Goal: Task Accomplishment & Management: Use online tool/utility

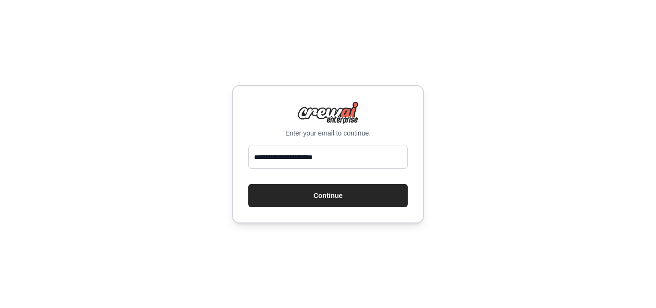
click at [335, 200] on button "Continue" at bounding box center [327, 195] width 159 height 23
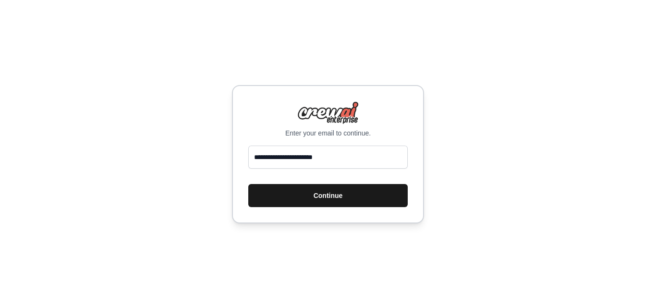
click at [336, 195] on button "Continue" at bounding box center [327, 195] width 159 height 23
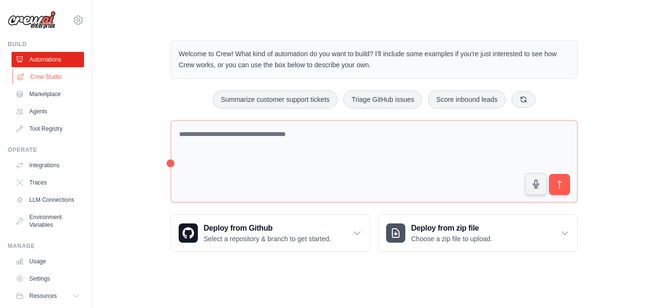
click at [65, 75] on link "Crew Studio" at bounding box center [48, 76] width 72 height 15
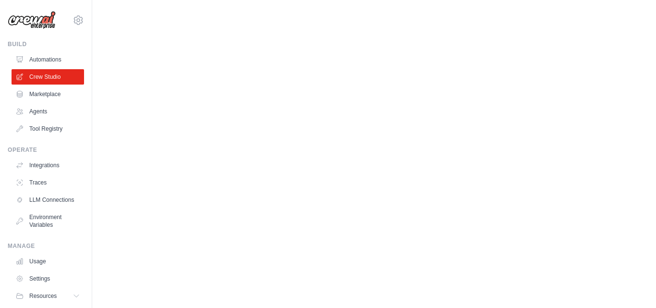
click at [65, 75] on link "Crew Studio" at bounding box center [48, 76] width 72 height 15
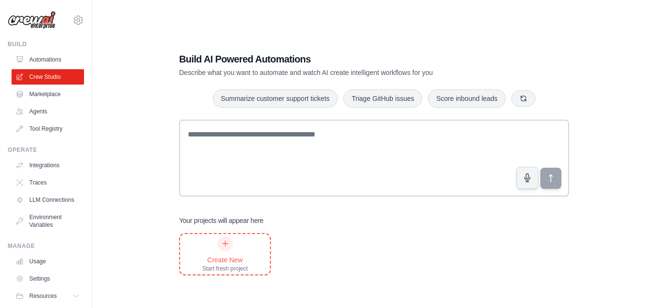
click at [226, 242] on icon at bounding box center [225, 244] width 8 height 8
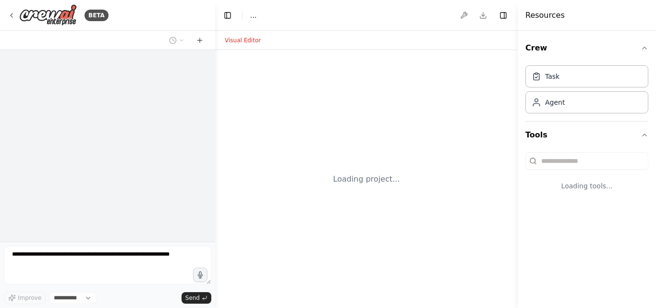
select select "****"
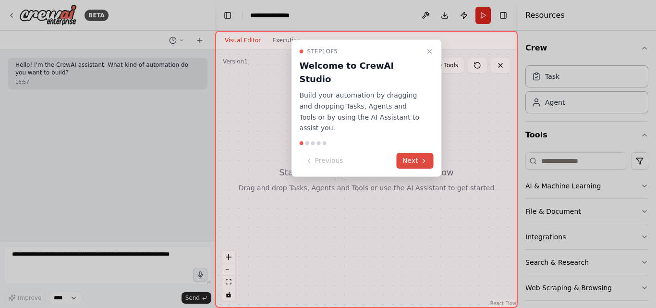
click at [420, 157] on icon at bounding box center [424, 161] width 8 height 8
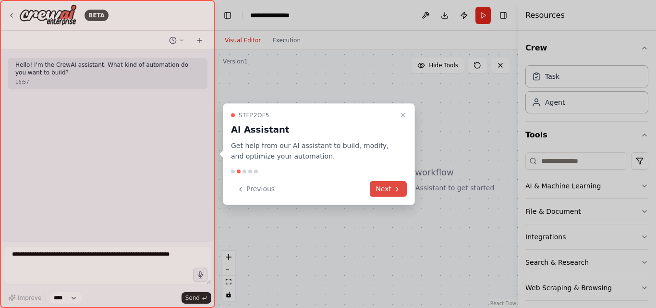
click at [386, 189] on button "Next" at bounding box center [388, 189] width 37 height 16
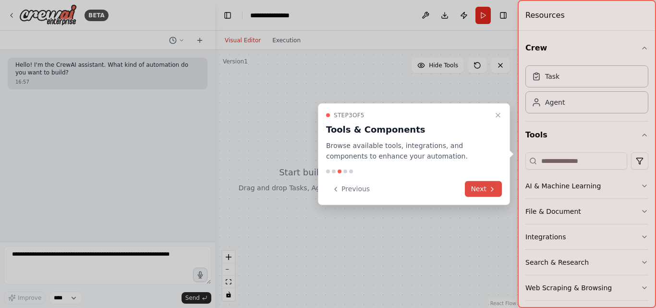
click at [489, 189] on icon at bounding box center [492, 189] width 8 height 8
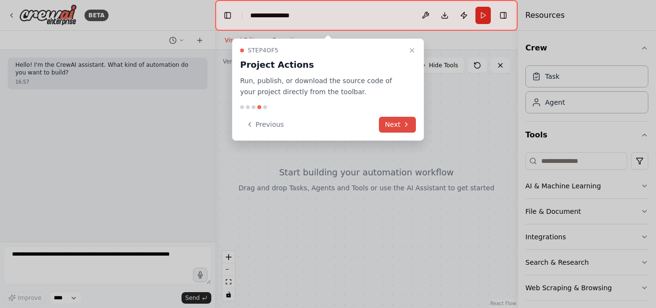
click at [398, 131] on button "Next" at bounding box center [397, 125] width 37 height 16
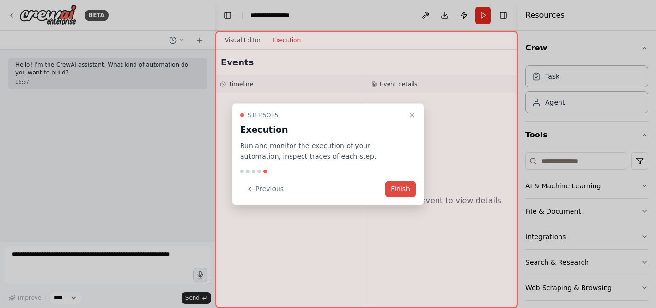
click at [392, 192] on button "Finish" at bounding box center [400, 189] width 31 height 16
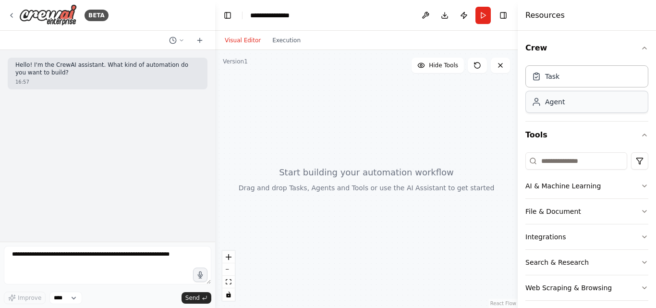
click at [578, 104] on div "Agent" at bounding box center [586, 102] width 123 height 22
click at [569, 80] on div "Task" at bounding box center [586, 76] width 123 height 22
click at [317, 79] on div at bounding box center [366, 179] width 302 height 258
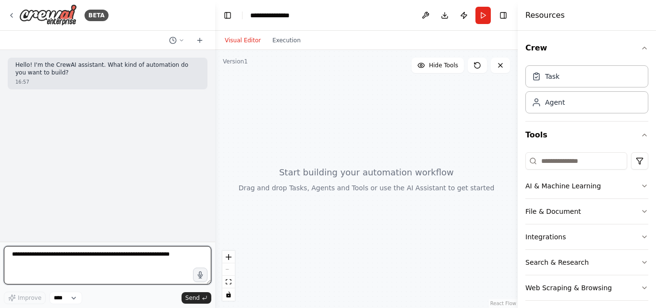
click at [169, 258] on textarea at bounding box center [107, 265] width 207 height 38
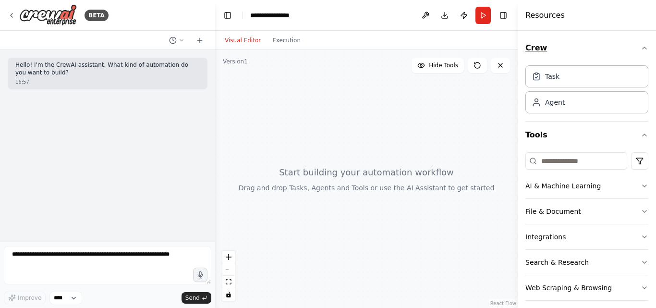
click at [642, 48] on icon "button" at bounding box center [644, 48] width 4 height 2
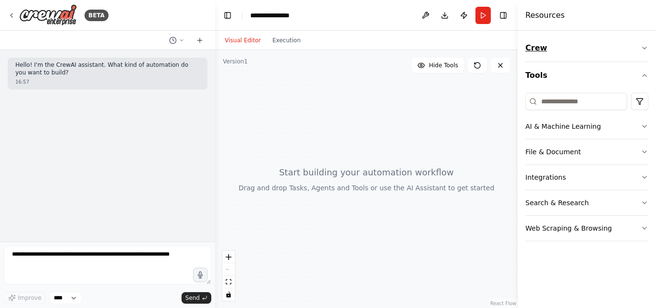
click at [642, 48] on icon "button" at bounding box center [644, 48] width 8 height 8
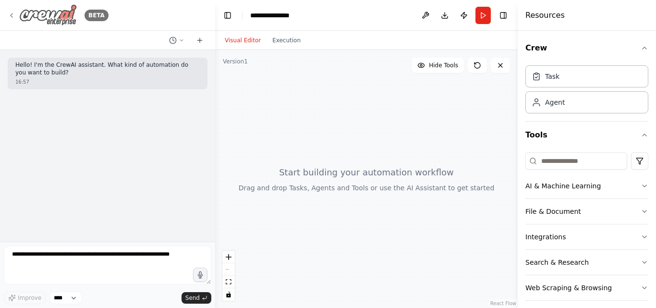
click at [12, 13] on icon at bounding box center [12, 15] width 2 height 4
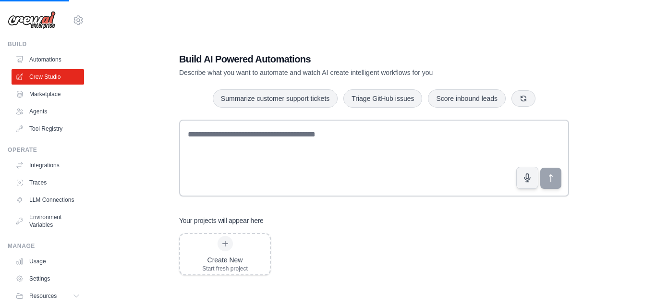
click at [41, 109] on link "Agents" at bounding box center [48, 111] width 72 height 15
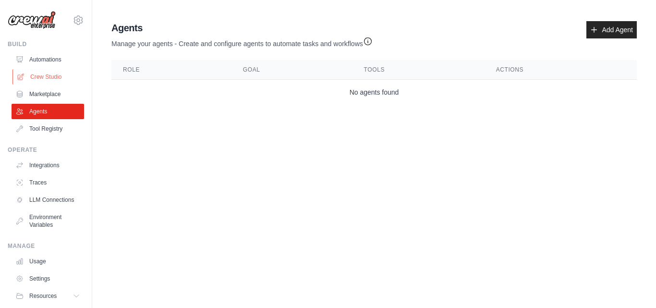
click at [52, 78] on link "Crew Studio" at bounding box center [48, 76] width 72 height 15
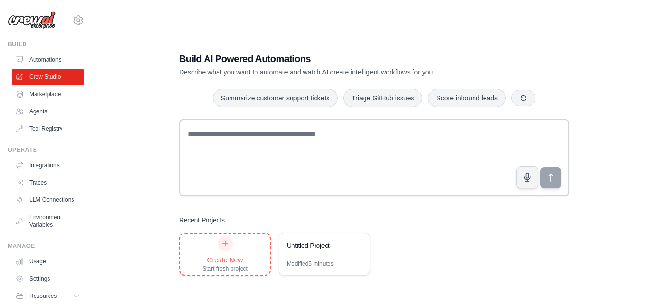
click at [220, 251] on div "Create New Start fresh project" at bounding box center [225, 254] width 46 height 36
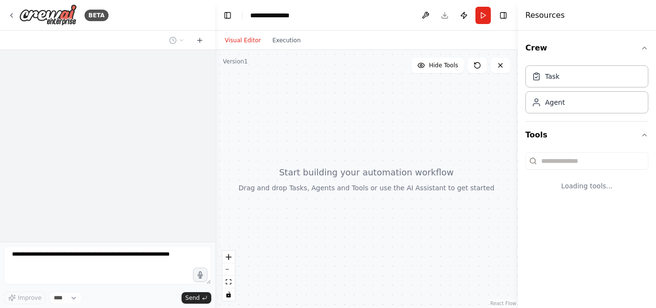
select select "****"
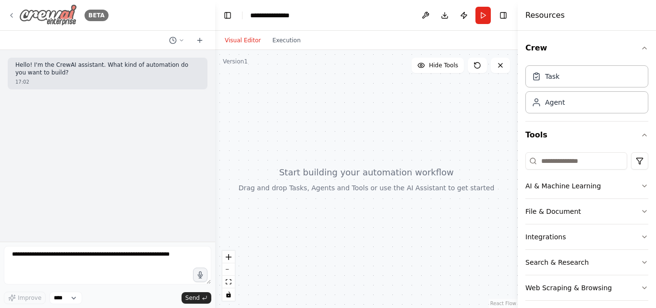
click at [13, 17] on icon at bounding box center [12, 16] width 8 height 8
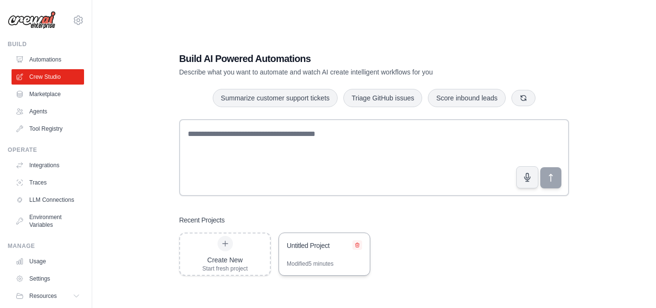
click at [358, 244] on icon at bounding box center [357, 245] width 6 height 6
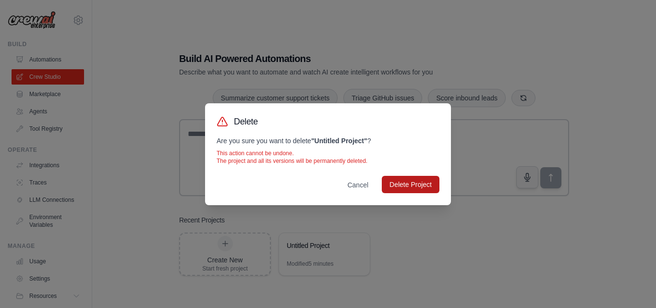
click at [405, 186] on button "Delete Project" at bounding box center [411, 184] width 58 height 17
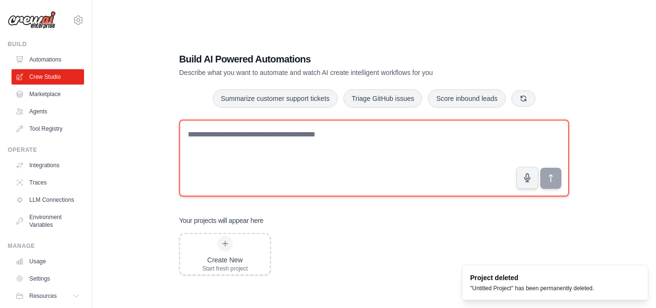
click at [264, 147] on textarea at bounding box center [374, 158] width 390 height 77
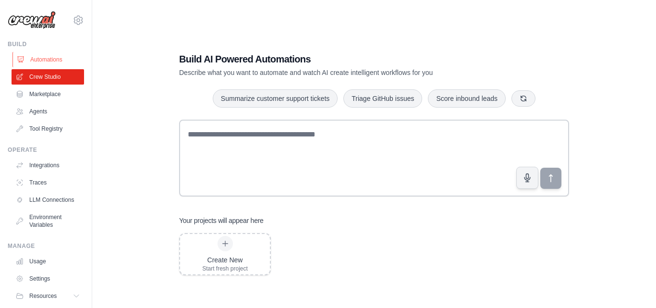
click at [36, 61] on link "Automations" at bounding box center [48, 59] width 72 height 15
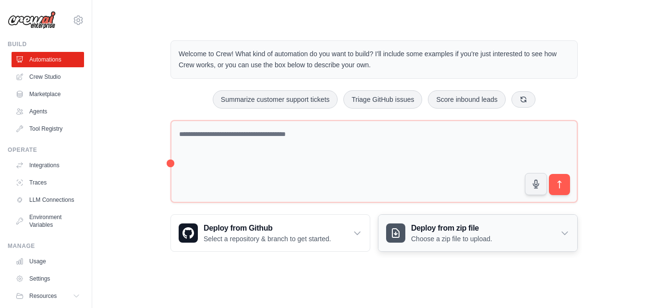
click at [447, 229] on h3 "Deploy from zip file" at bounding box center [451, 228] width 81 height 12
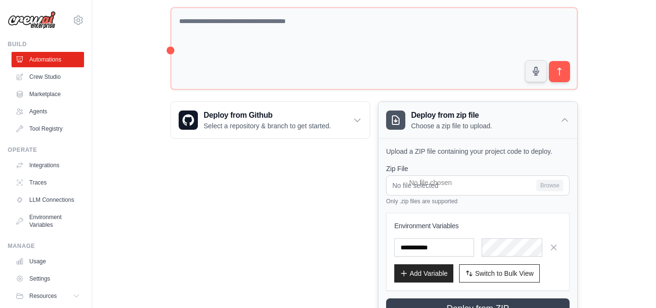
scroll to position [154, 0]
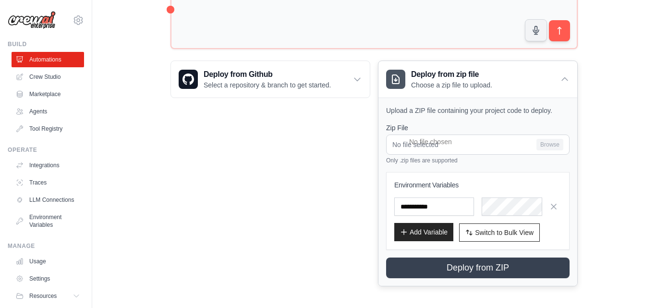
click at [437, 229] on button "Add Variable" at bounding box center [423, 232] width 59 height 18
click at [465, 264] on div "Step 1 Create an automation Describe the automation you want to build, select a…" at bounding box center [552, 256] width 175 height 85
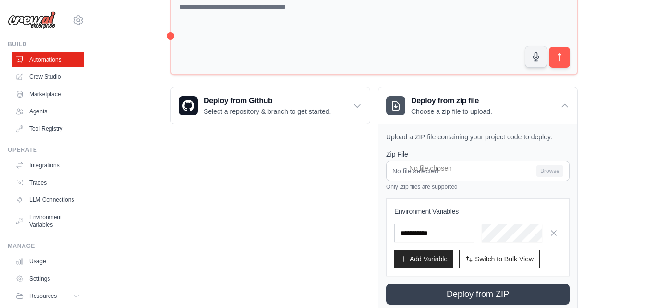
click at [473, 293] on div "Step 1 Create an automation Describe the automation you want to build, select a…" at bounding box center [552, 256] width 175 height 85
click at [40, 76] on link "Crew Studio" at bounding box center [48, 76] width 72 height 15
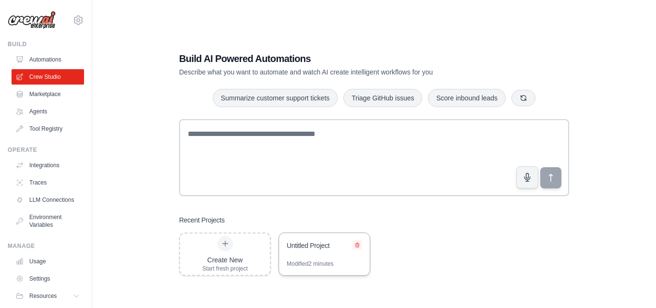
click at [355, 248] on button at bounding box center [357, 245] width 10 height 10
click at [356, 245] on icon at bounding box center [357, 245] width 6 height 6
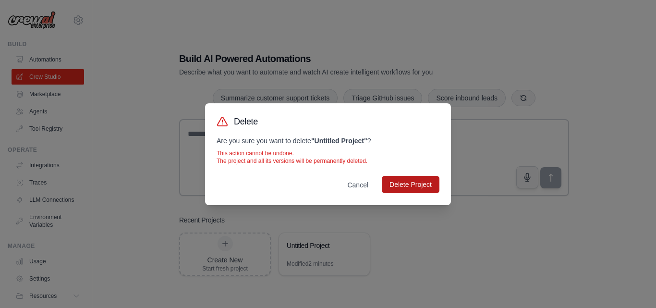
click at [390, 185] on button "Delete Project" at bounding box center [411, 184] width 58 height 17
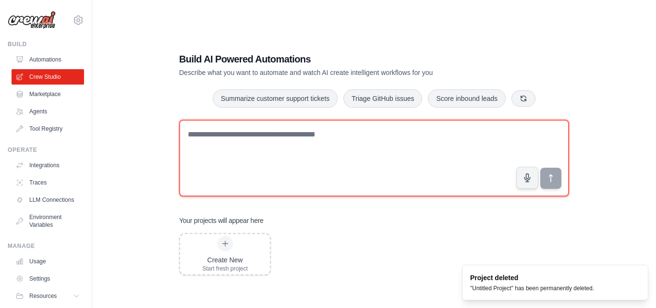
click at [283, 136] on textarea at bounding box center [374, 158] width 390 height 77
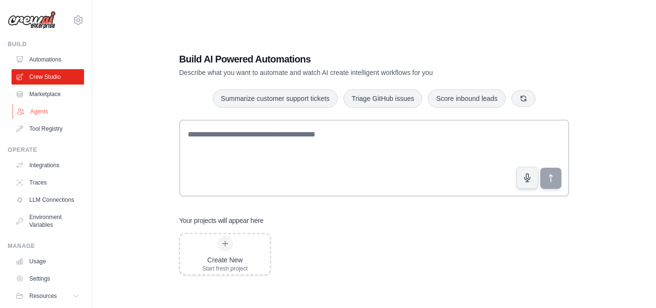
click at [37, 109] on link "Agents" at bounding box center [48, 111] width 72 height 15
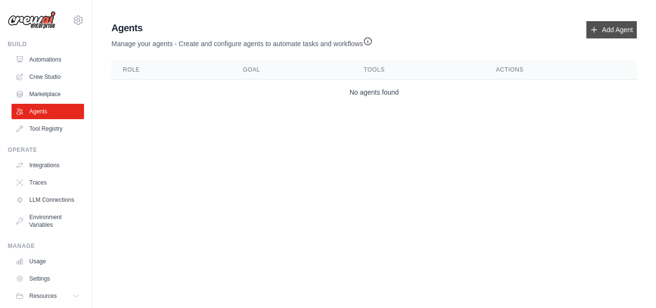
click at [597, 29] on icon at bounding box center [594, 30] width 8 height 8
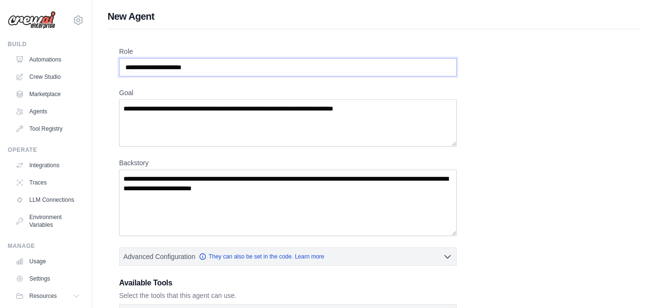
click at [277, 64] on input "Role" at bounding box center [287, 67] width 337 height 18
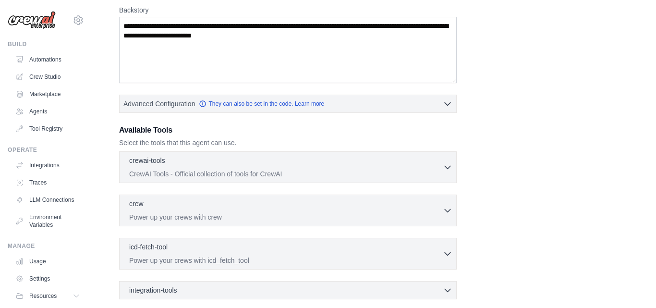
scroll to position [166, 0]
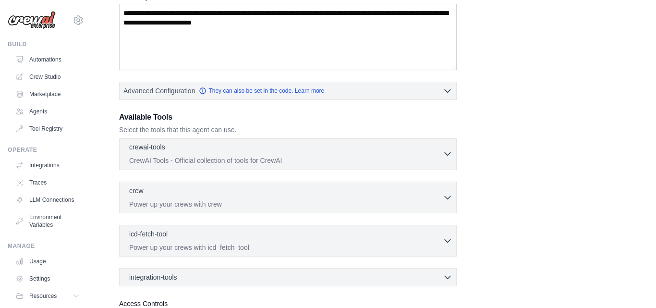
click at [368, 159] on p "CrewAI Tools - Official collection of tools for CrewAI" at bounding box center [285, 161] width 313 height 10
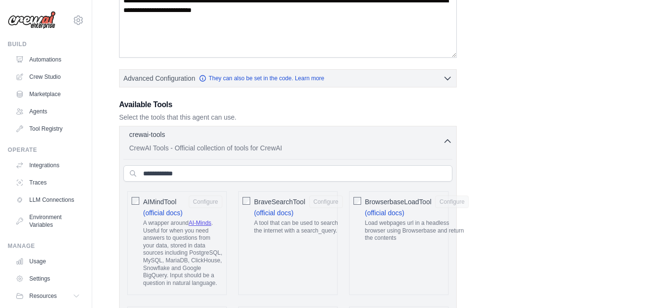
scroll to position [179, 0]
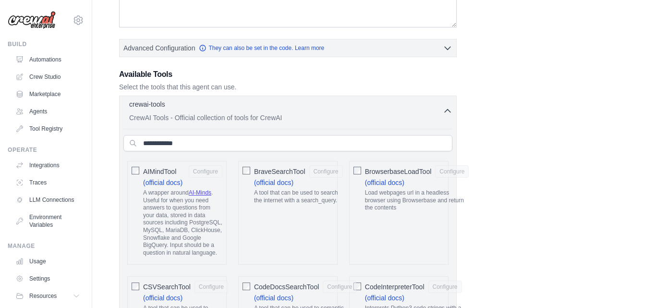
scroll to position [252, 0]
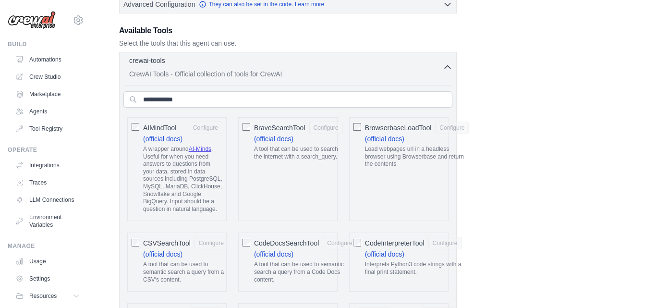
click at [441, 71] on p "CrewAI Tools - Official collection of tools for CrewAI" at bounding box center [285, 74] width 313 height 10
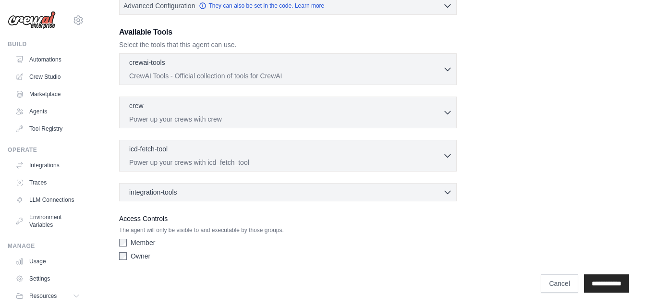
scroll to position [0, 0]
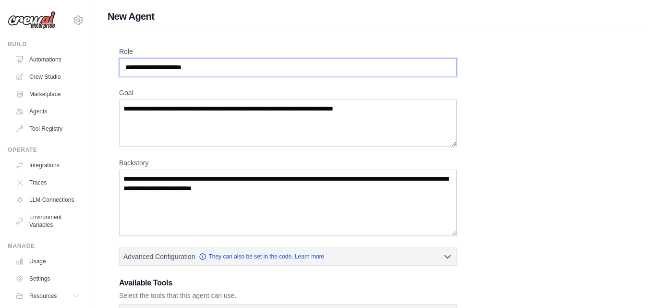
click at [221, 69] on input "Role" at bounding box center [287, 67] width 337 height 18
paste input "**********"
type input "**********"
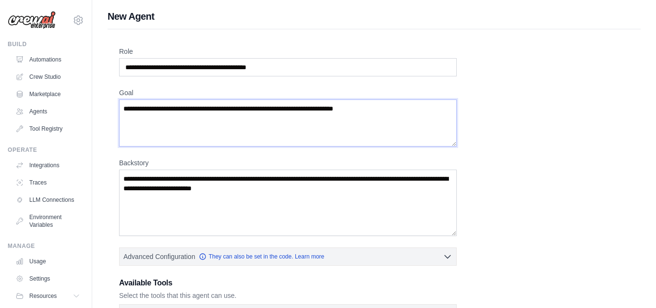
click at [409, 115] on textarea "Goal" at bounding box center [287, 122] width 337 height 47
drag, startPoint x: 385, startPoint y: 109, endPoint x: 225, endPoint y: 121, distance: 160.8
click at [225, 121] on textarea "Goal" at bounding box center [287, 122] width 337 height 47
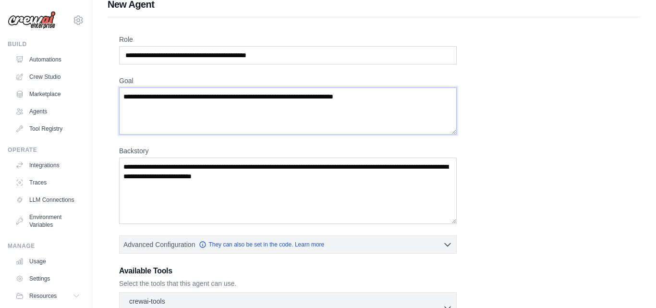
scroll to position [14, 0]
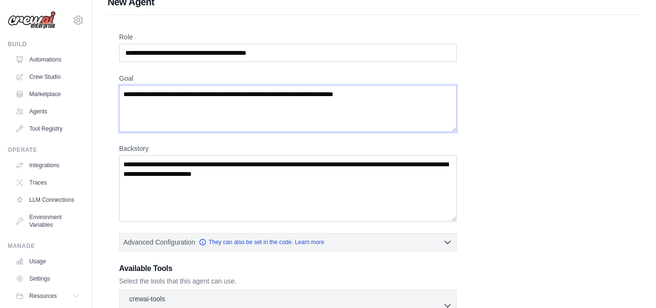
paste textarea "**********"
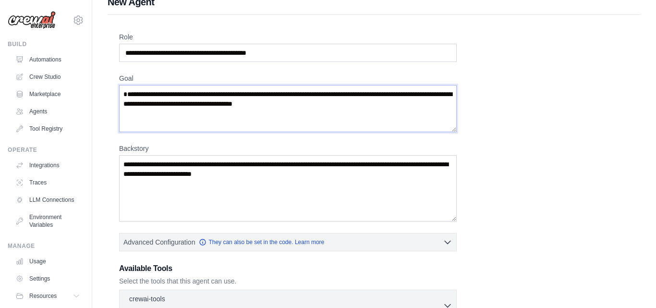
click at [127, 95] on textarea "**********" at bounding box center [287, 108] width 337 height 47
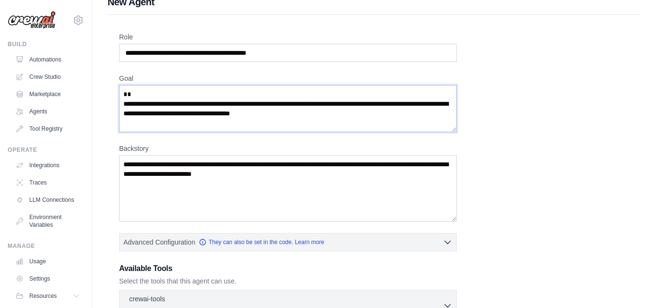
paste textarea "**********"
type textarea "**********"
click at [324, 186] on textarea "Backstory" at bounding box center [287, 188] width 337 height 66
paste textarea "**********"
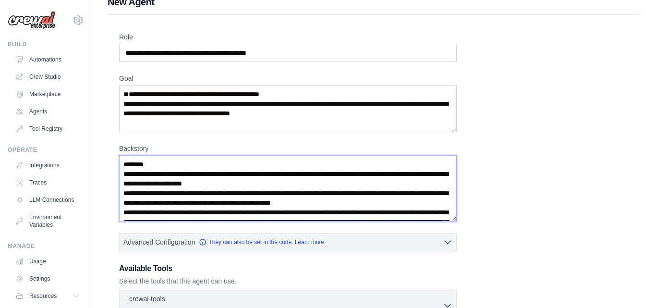
scroll to position [24, 0]
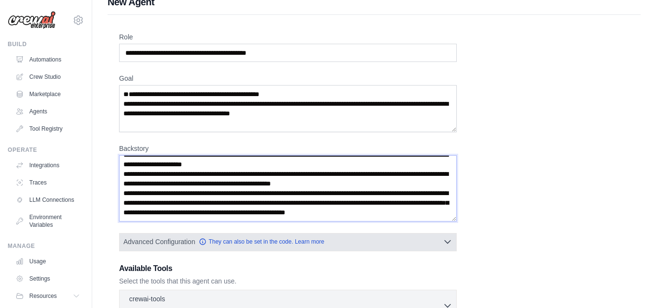
type textarea "**********"
click at [441, 243] on button "Advanced Configuration They can also be set in the code. Learn more" at bounding box center [288, 241] width 336 height 17
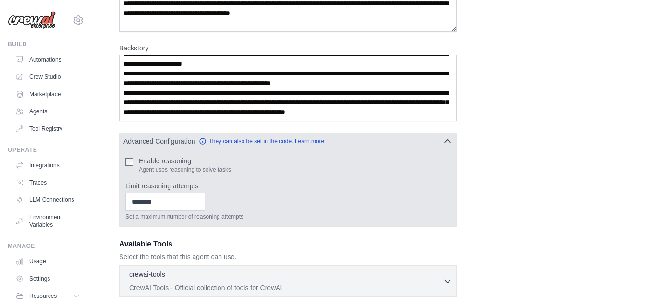
scroll to position [115, 0]
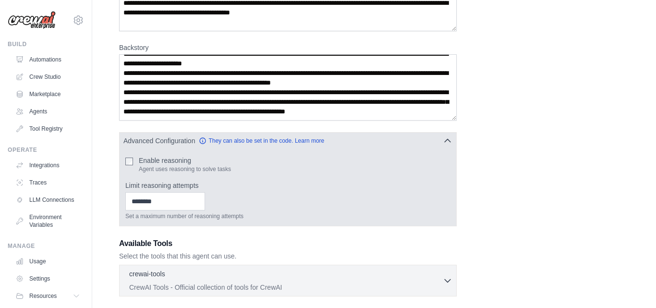
click at [443, 142] on icon "button" at bounding box center [448, 141] width 10 height 10
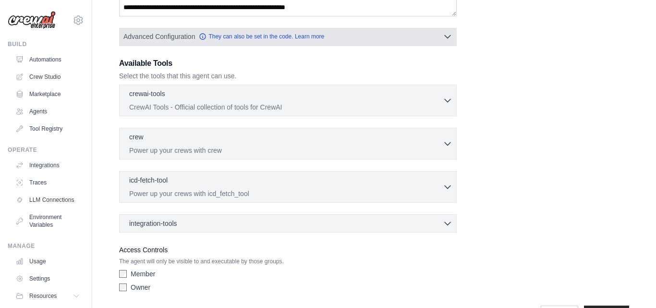
scroll to position [247, 0]
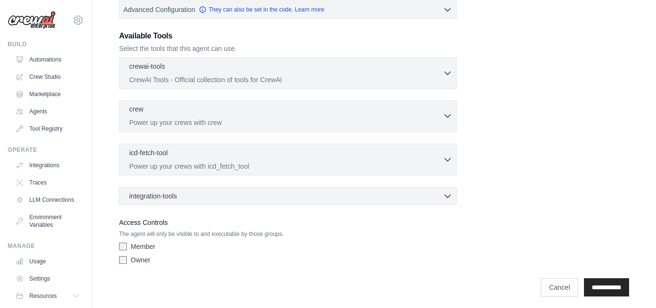
click at [444, 119] on icon "button" at bounding box center [448, 116] width 10 height 10
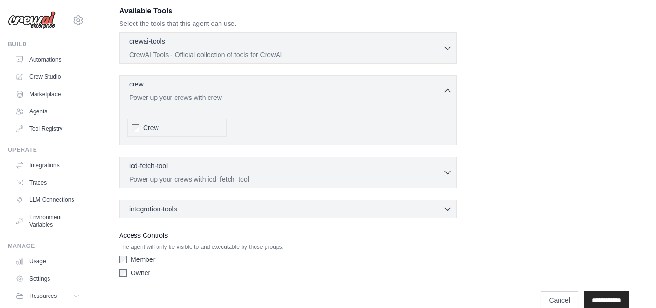
scroll to position [288, 0]
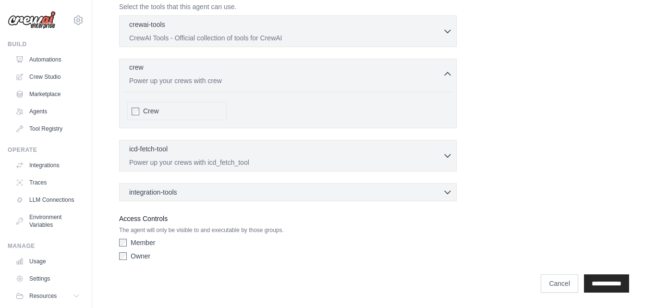
click at [445, 72] on icon "button" at bounding box center [448, 74] width 10 height 10
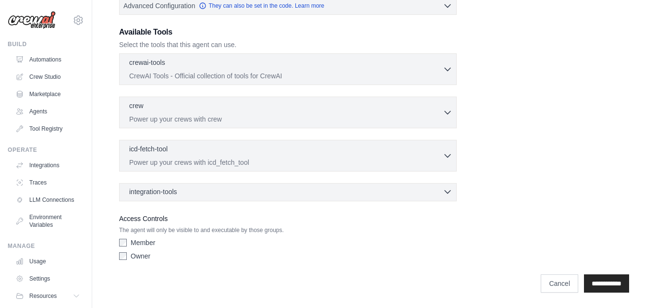
click at [422, 190] on div "integration-tools 0 selected" at bounding box center [290, 192] width 323 height 10
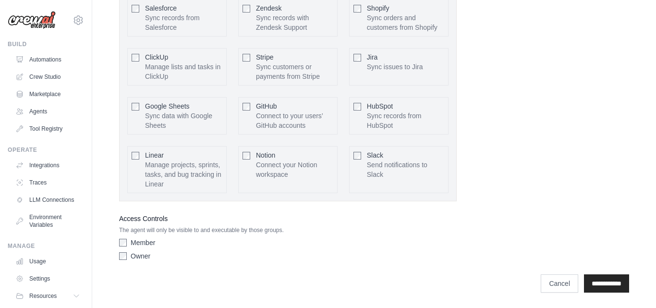
scroll to position [535, 0]
click at [599, 282] on input "**********" at bounding box center [606, 284] width 45 height 18
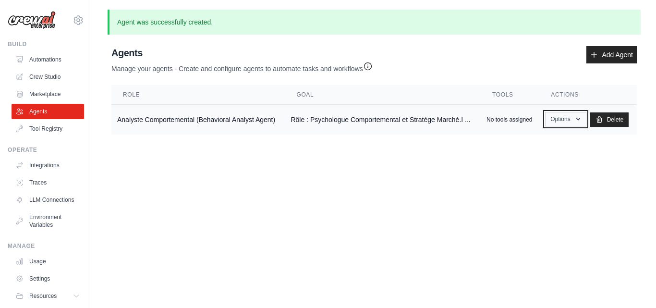
click at [565, 116] on button "Options" at bounding box center [565, 119] width 41 height 14
click at [612, 53] on link "Add Agent" at bounding box center [611, 54] width 50 height 17
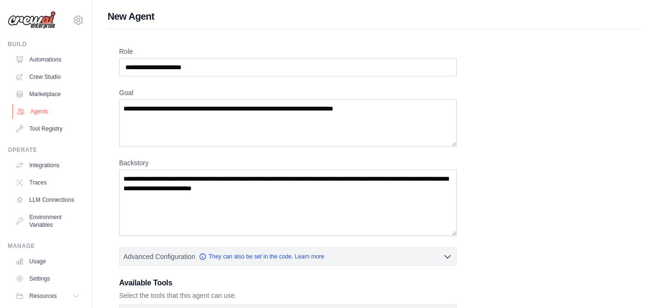
click at [43, 109] on link "Agents" at bounding box center [48, 111] width 72 height 15
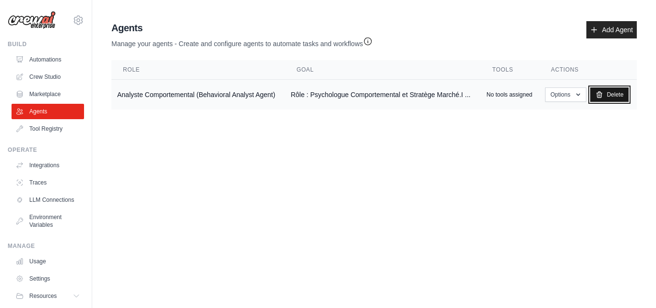
click at [600, 90] on link "Delete" at bounding box center [609, 94] width 39 height 14
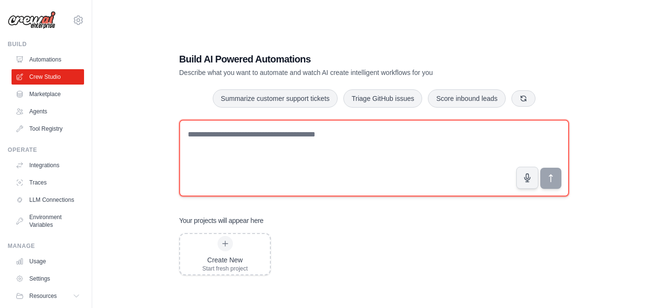
click at [332, 143] on textarea at bounding box center [374, 158] width 390 height 77
paste textarea "**********"
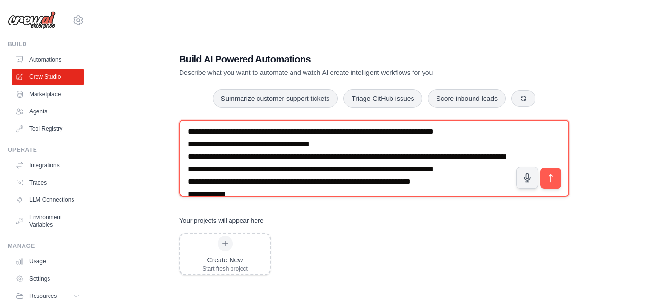
scroll to position [327, 0]
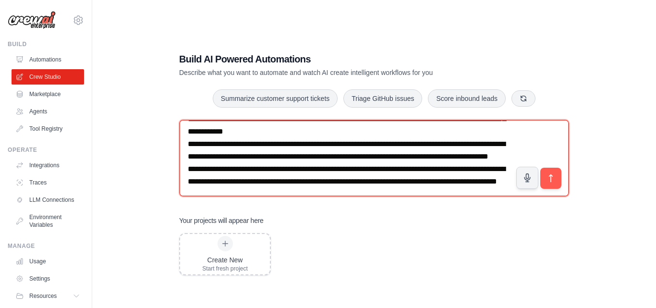
type textarea "**********"
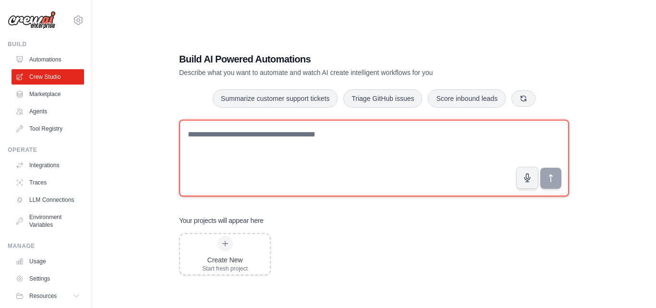
scroll to position [0, 0]
paste textarea "**********"
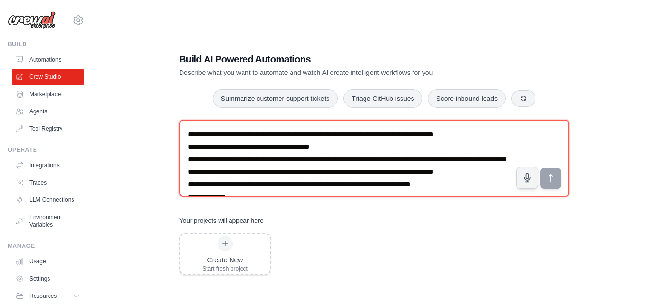
scroll to position [2801, 0]
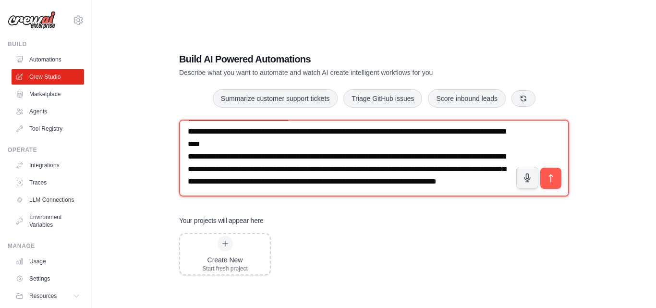
paste textarea "**********"
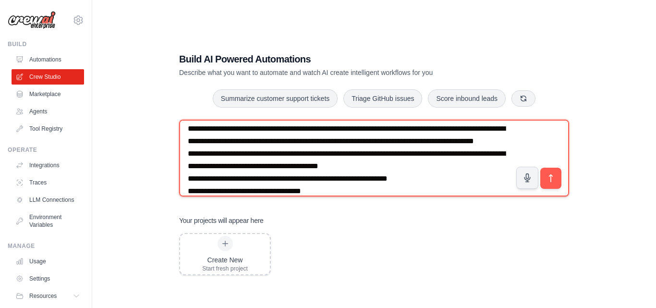
scroll to position [3825, 0]
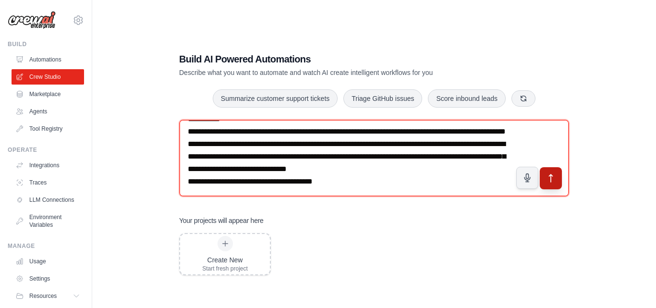
type textarea "**********"
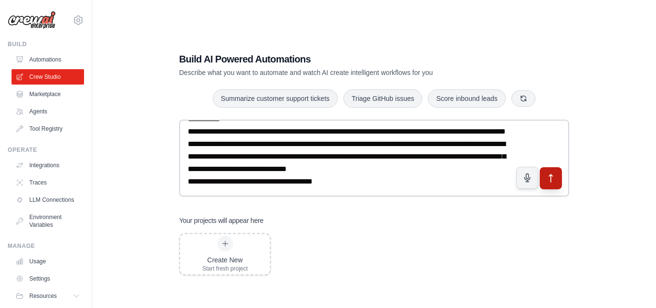
click at [561, 181] on button "submit" at bounding box center [551, 178] width 22 height 22
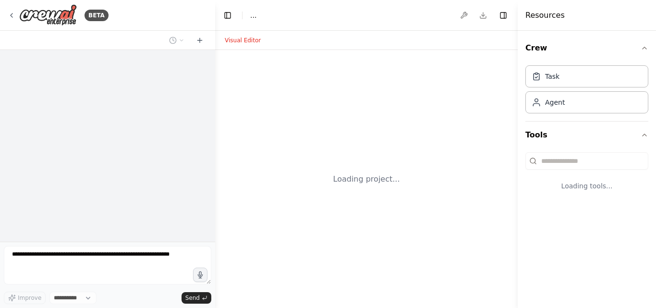
select select "****"
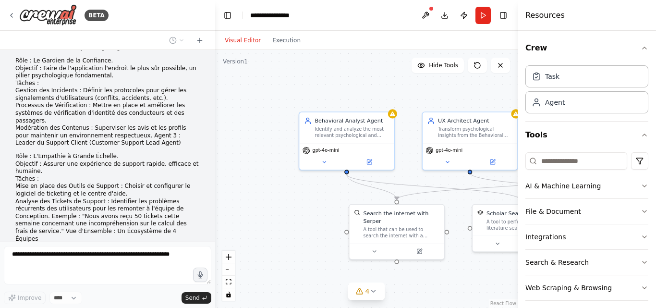
scroll to position [2881, 0]
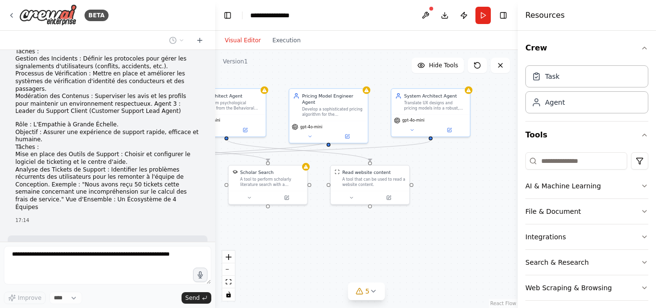
drag, startPoint x: 442, startPoint y: 275, endPoint x: 204, endPoint y: 242, distance: 240.8
click at [204, 242] on div "BETA Rôle : Psychologue Comportemental et Stratège Marché. Objectif : Identifie…" at bounding box center [328, 154] width 656 height 308
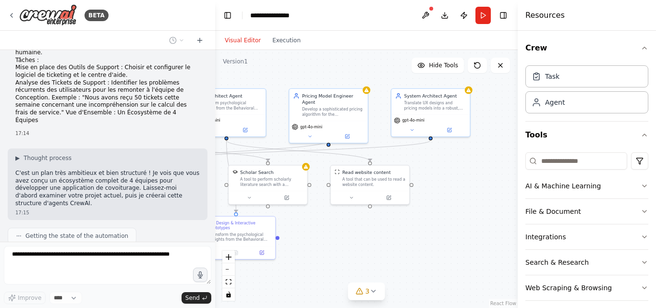
scroll to position [2992, 0]
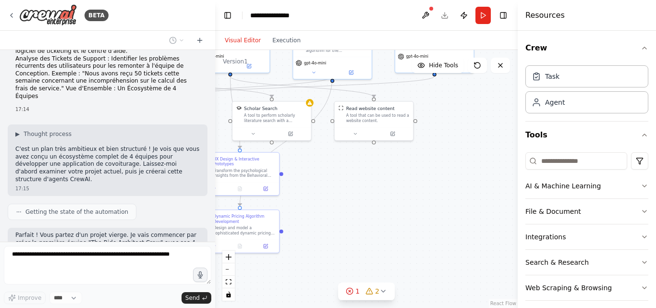
drag, startPoint x: 441, startPoint y: 229, endPoint x: 445, endPoint y: 163, distance: 65.9
click at [445, 163] on div ".deletable-edge-delete-btn { width: 20px; height: 20px; border: 0px solid #ffff…" at bounding box center [366, 179] width 302 height 258
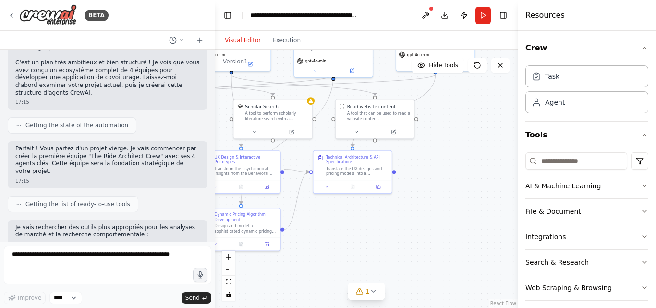
scroll to position [3078, 0]
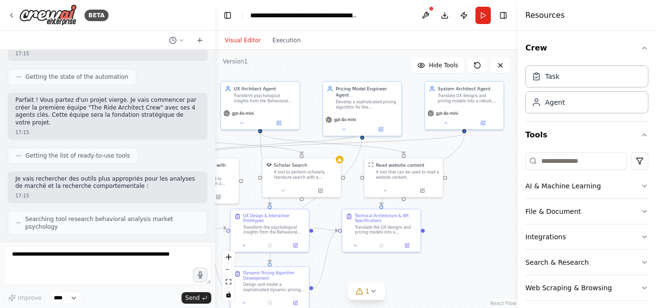
drag, startPoint x: 445, startPoint y: 163, endPoint x: 475, endPoint y: 222, distance: 65.5
click at [475, 222] on div ".deletable-edge-delete-btn { width: 20px; height: 20px; border: 0px solid #ffff…" at bounding box center [366, 179] width 302 height 258
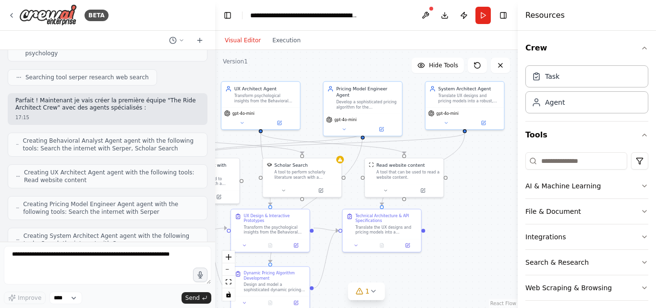
scroll to position [3307, 0]
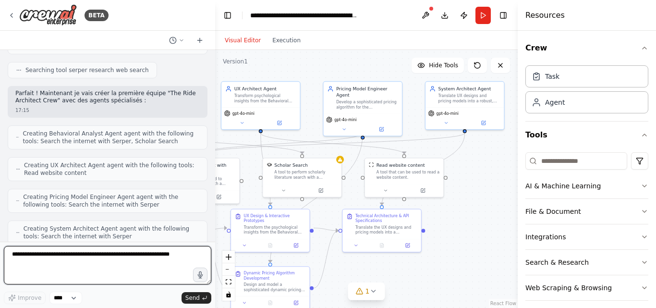
click at [114, 268] on textarea at bounding box center [107, 265] width 207 height 38
type textarea "***"
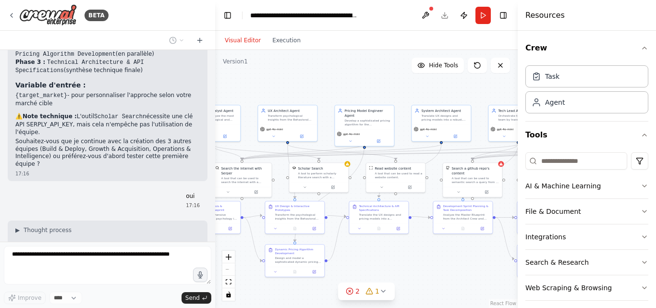
scroll to position [3888, 0]
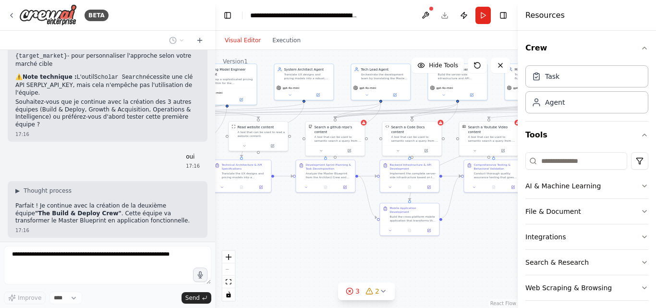
drag, startPoint x: 445, startPoint y: 274, endPoint x: 307, endPoint y: 233, distance: 143.4
click at [307, 233] on div ".deletable-edge-delete-btn { width: 20px; height: 20px; border: 0px solid #ffff…" at bounding box center [366, 179] width 302 height 258
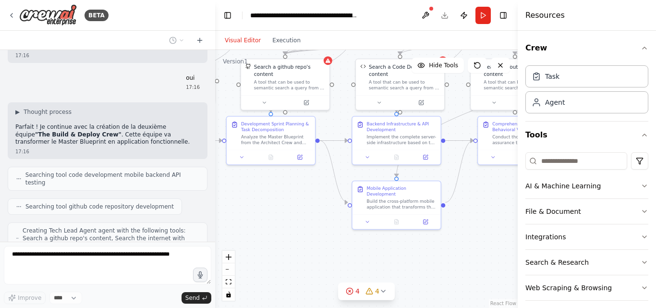
scroll to position [4022, 0]
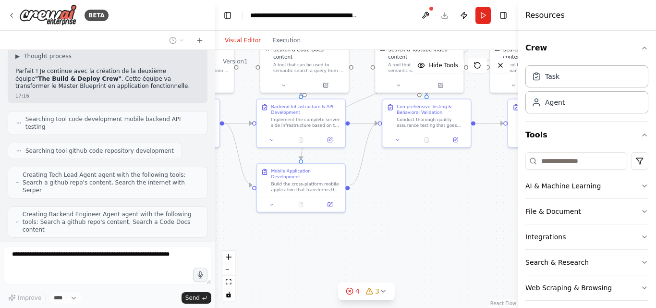
drag, startPoint x: 436, startPoint y: 248, endPoint x: 332, endPoint y: 232, distance: 105.3
click at [332, 232] on div ".deletable-edge-delete-btn { width: 20px; height: 20px; border: 0px solid #ffff…" at bounding box center [366, 179] width 302 height 258
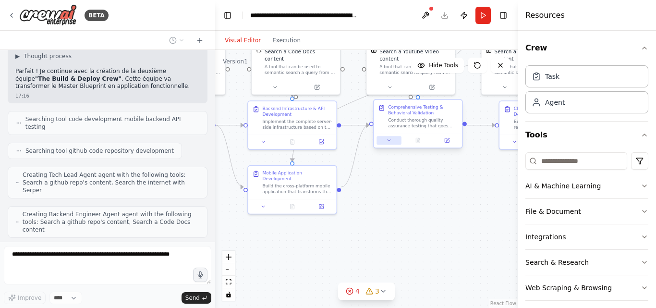
scroll to position [4046, 0]
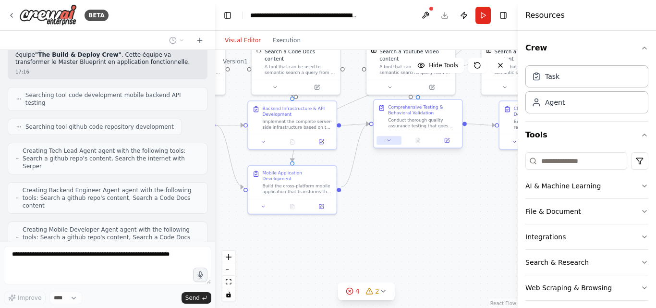
click at [387, 141] on icon at bounding box center [389, 140] width 6 height 6
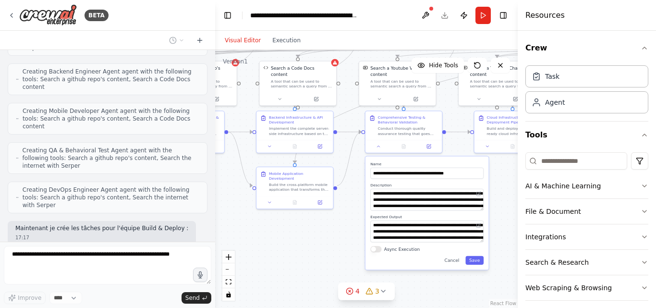
scroll to position [4196, 0]
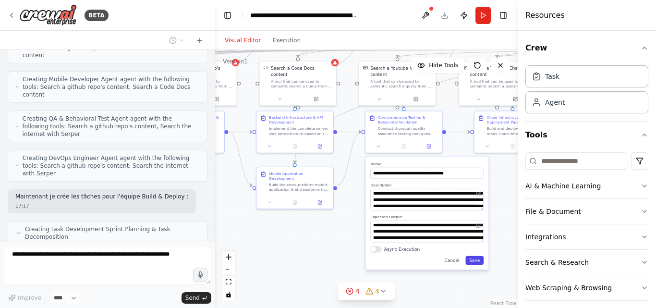
click at [475, 260] on button "Save" at bounding box center [474, 260] width 18 height 9
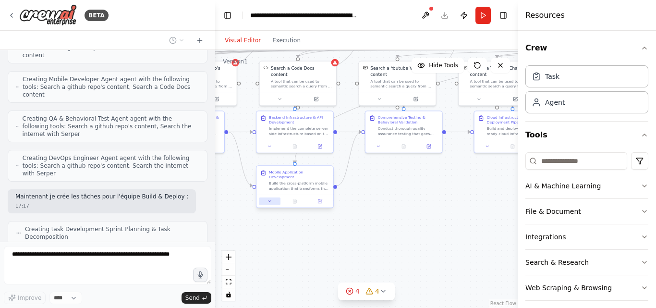
click at [268, 199] on icon at bounding box center [269, 201] width 5 height 5
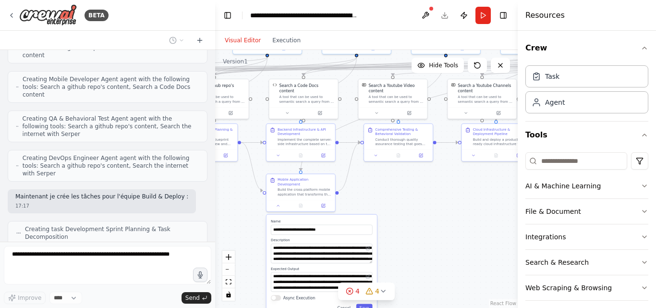
scroll to position [4228, 0]
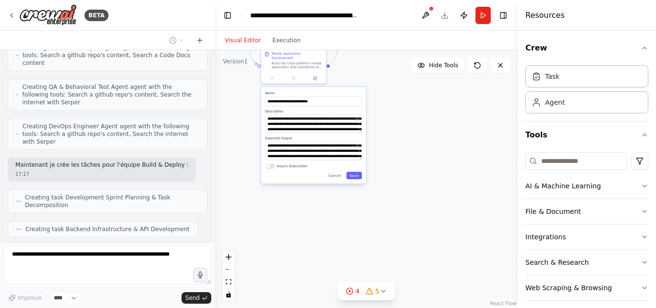
drag, startPoint x: 418, startPoint y: 217, endPoint x: 407, endPoint y: 85, distance: 132.9
click at [407, 76] on div ".deletable-edge-delete-btn { width: 20px; height: 20px; border: 0px solid #ffff…" at bounding box center [366, 179] width 302 height 258
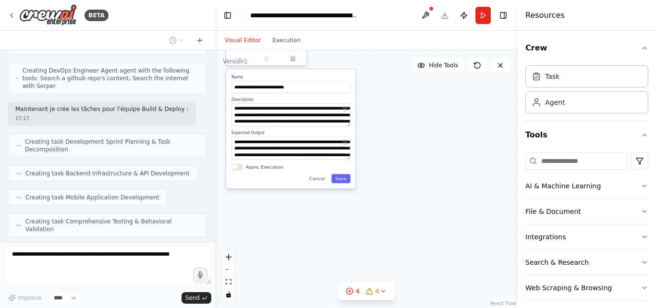
scroll to position [4308, 0]
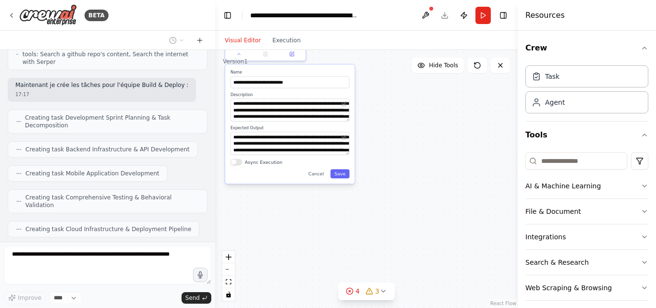
drag, startPoint x: 412, startPoint y: 137, endPoint x: 411, endPoint y: 132, distance: 5.8
click at [411, 132] on div ".deletable-edge-delete-btn { width: 20px; height: 20px; border: 0px solid #ffff…" at bounding box center [366, 179] width 302 height 258
click at [343, 168] on div ".deletable-edge-delete-btn { width: 20px; height: 20px; border: 0px solid #ffff…" at bounding box center [366, 179] width 302 height 258
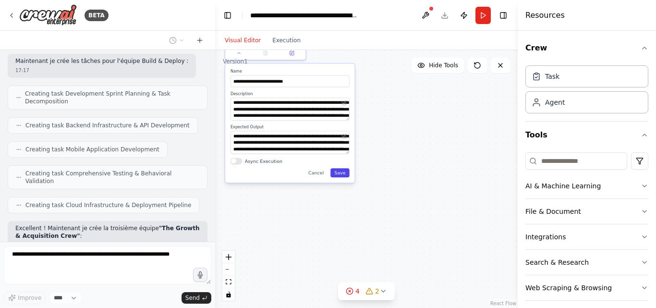
scroll to position [4356, 0]
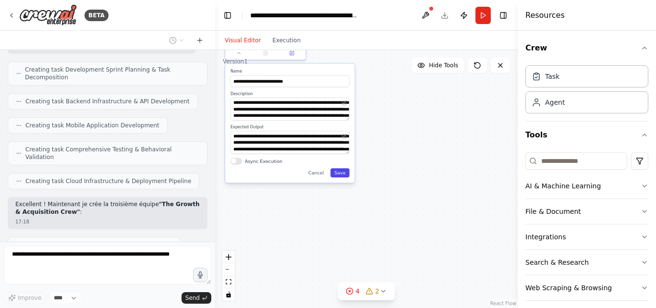
click at [343, 168] on button "Save" at bounding box center [339, 172] width 19 height 9
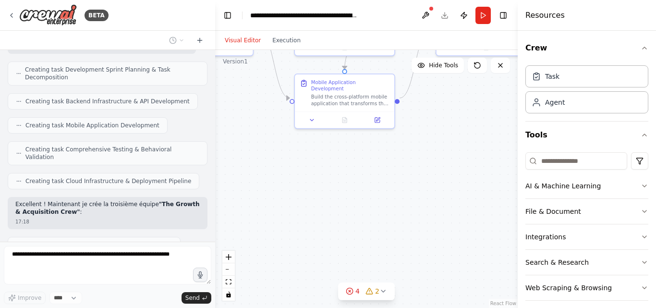
drag, startPoint x: 343, startPoint y: 168, endPoint x: 474, endPoint y: 271, distance: 166.8
click at [474, 271] on div ".deletable-edge-delete-btn { width: 20px; height: 20px; border: 0px solid #ffff…" at bounding box center [366, 179] width 302 height 258
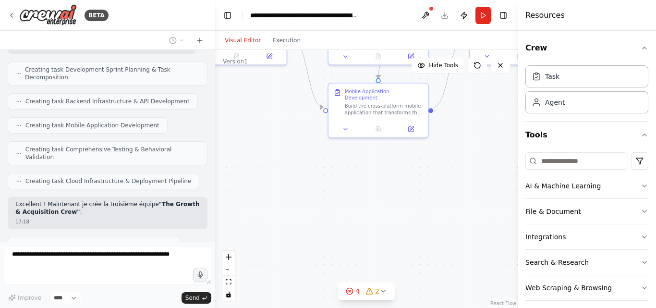
scroll to position [4387, 0]
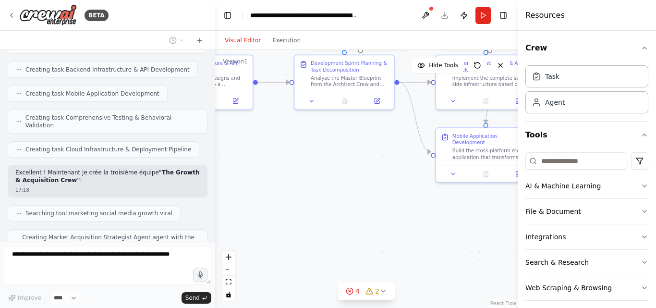
click at [421, 252] on div ".deletable-edge-delete-btn { width: 20px; height: 20px; border: 0px solid #ffff…" at bounding box center [366, 179] width 302 height 258
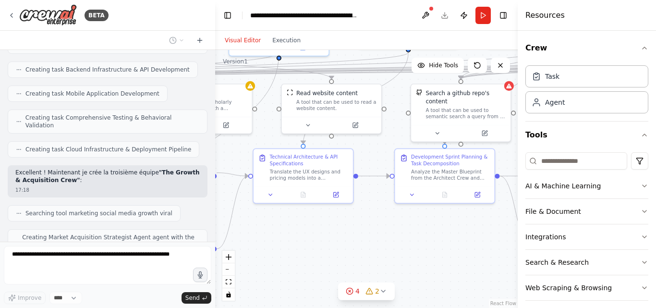
drag, startPoint x: 288, startPoint y: 158, endPoint x: 389, endPoint y: 252, distance: 137.2
click at [389, 252] on div ".deletable-edge-delete-btn { width: 20px; height: 20px; border: 0px solid #ffff…" at bounding box center [366, 179] width 302 height 258
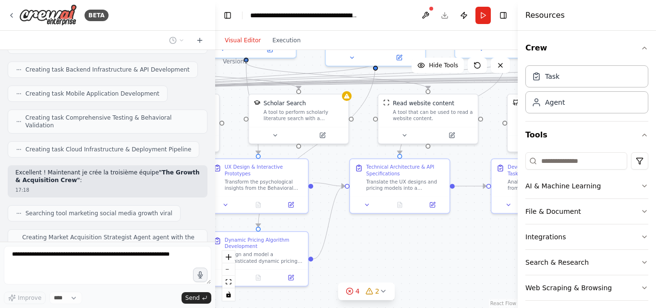
drag, startPoint x: 389, startPoint y: 252, endPoint x: 485, endPoint y: 262, distance: 97.0
click at [485, 262] on div ".deletable-edge-delete-btn { width: 20px; height: 20px; border: 0px solid #ffff…" at bounding box center [366, 179] width 302 height 258
click at [220, 198] on button at bounding box center [226, 203] width 28 height 10
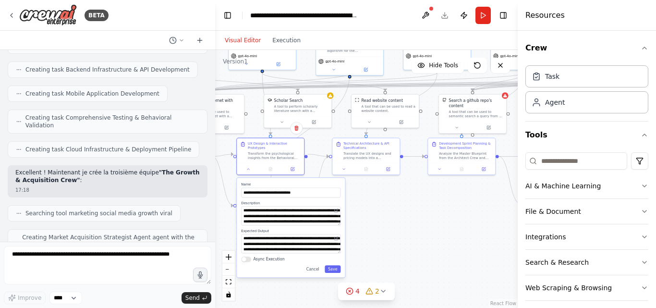
drag, startPoint x: 411, startPoint y: 239, endPoint x: 407, endPoint y: 198, distance: 41.0
click at [407, 198] on div ".deletable-edge-delete-btn { width: 20px; height: 20px; border: 0px solid #ffff…" at bounding box center [366, 179] width 302 height 258
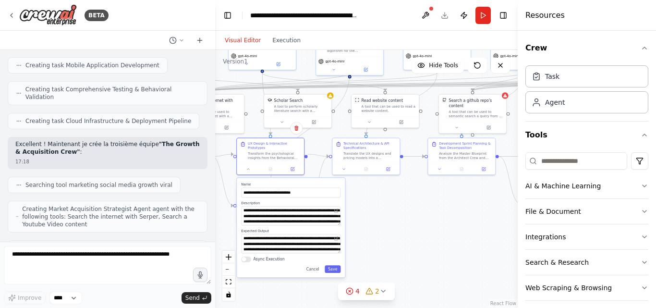
scroll to position [4425, 0]
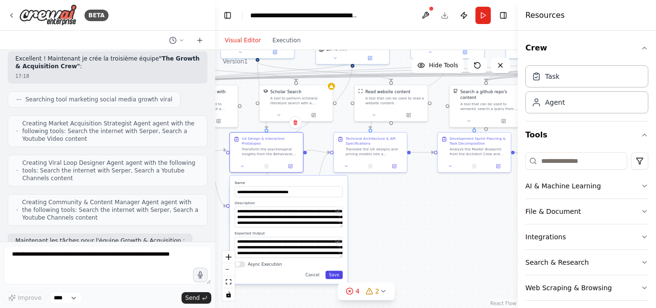
click at [333, 270] on button "Save" at bounding box center [333, 274] width 17 height 8
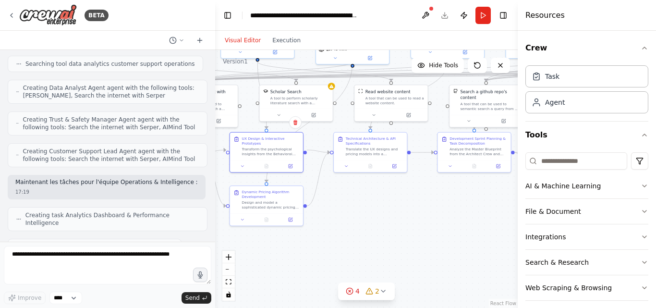
scroll to position [4829, 0]
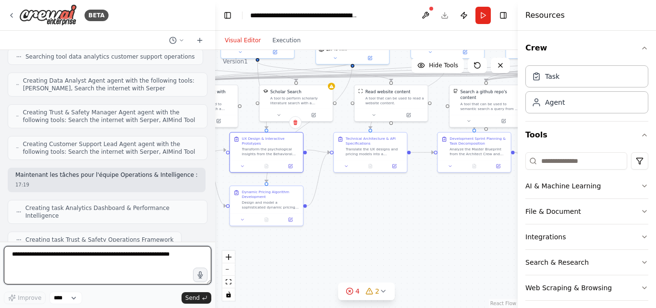
click at [128, 270] on textarea at bounding box center [107, 265] width 207 height 38
type textarea "**********"
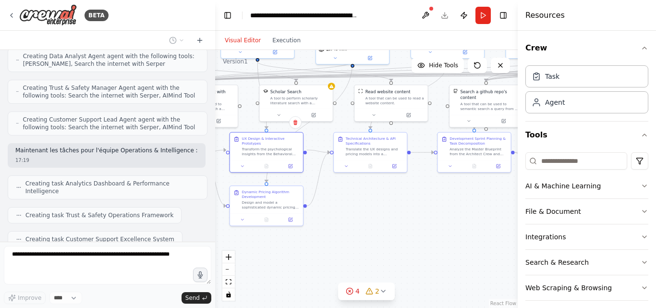
scroll to position [4886, 0]
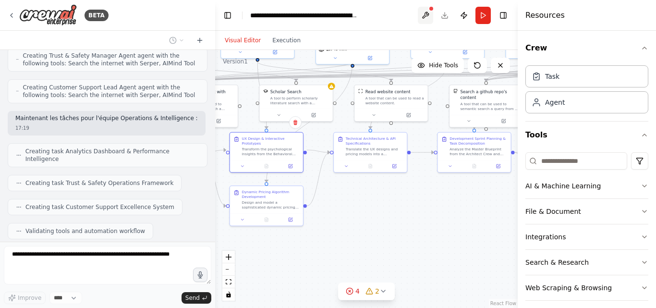
click at [424, 14] on button at bounding box center [425, 15] width 15 height 17
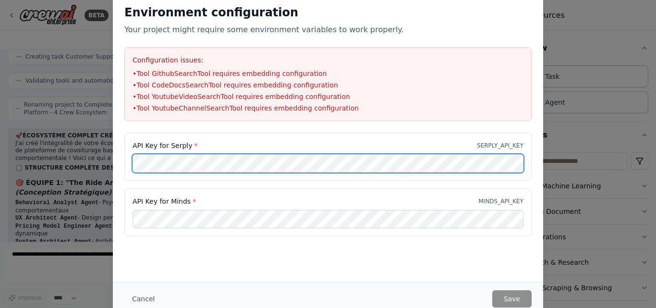
scroll to position [5060, 0]
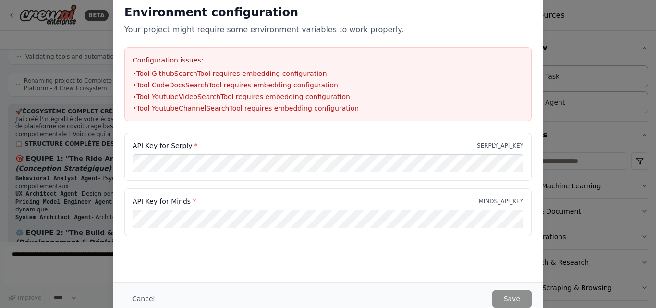
click at [321, 205] on div "API Key for Minds * MINDS_API_KEY" at bounding box center [327, 201] width 391 height 10
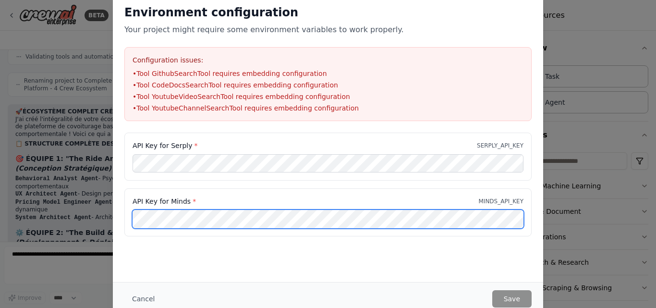
scroll to position [5088, 0]
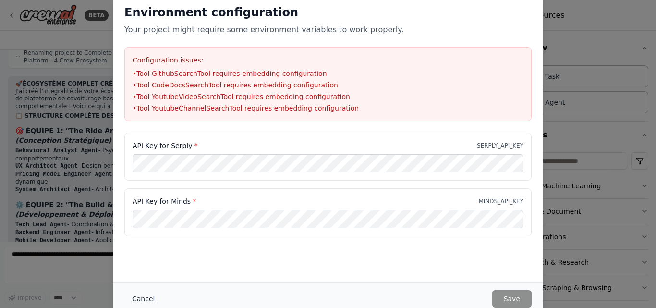
click at [139, 300] on button "Cancel" at bounding box center [143, 298] width 38 height 17
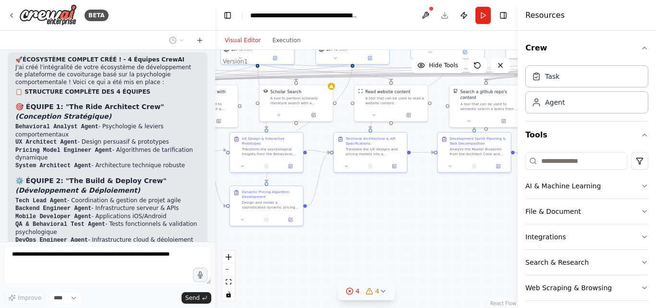
scroll to position [5140, 0]
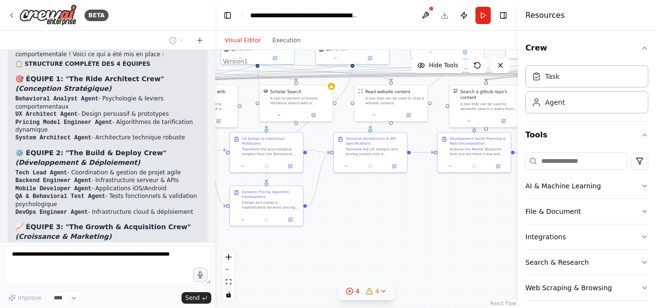
click at [356, 293] on span "4" at bounding box center [357, 291] width 4 height 10
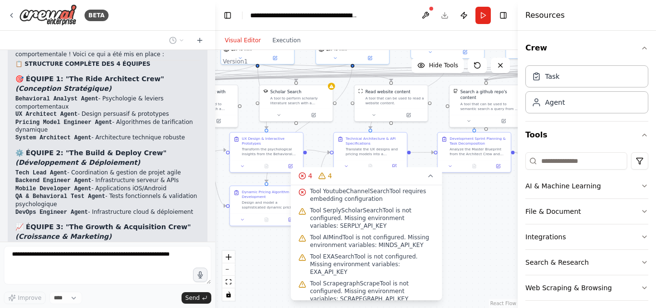
scroll to position [0, 0]
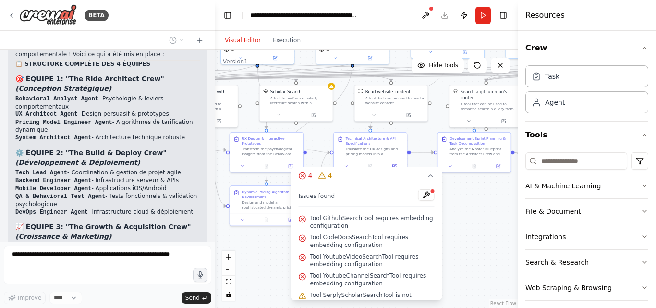
click at [375, 260] on span "Tool YoutubeVideoSearchTool requires embedding configuration" at bounding box center [372, 259] width 124 height 15
click at [430, 176] on icon at bounding box center [431, 176] width 8 height 8
